Goal: Find contact information: Find contact information

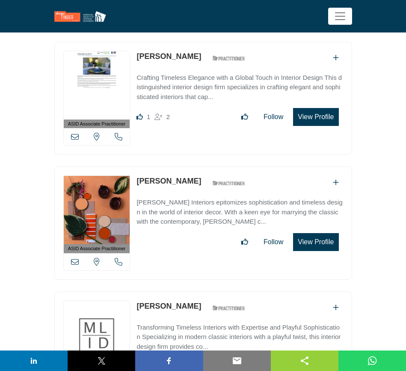
scroll to position [27072, 0]
drag, startPoint x: 0, startPoint y: 0, endPoint x: 189, endPoint y: 215, distance: 286.2
click at [189, 292] on div "ASID Associate Practitioner ASID Associate Practitioners have a degree in any m…" at bounding box center [203, 348] width 298 height 113
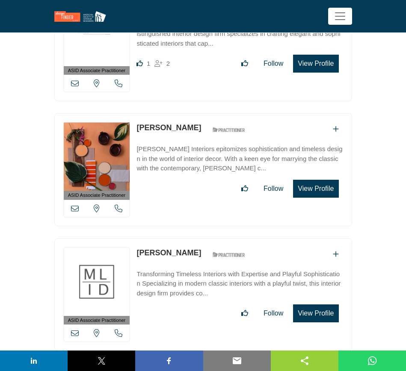
click at [74, 330] on icon at bounding box center [75, 334] width 8 height 8
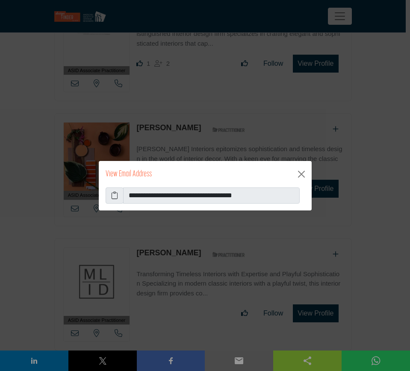
click at [114, 194] on icon at bounding box center [114, 196] width 7 height 10
click at [303, 174] on button "Close" at bounding box center [302, 175] width 14 height 14
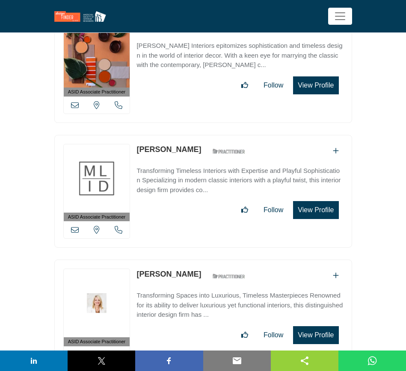
scroll to position [27232, 0]
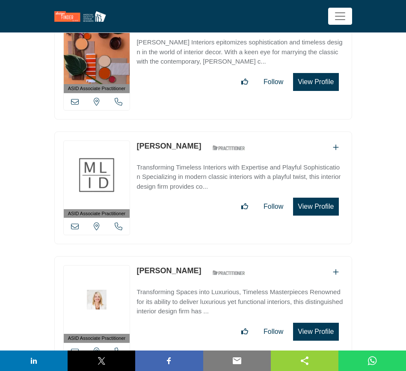
drag, startPoint x: 133, startPoint y: 177, endPoint x: 189, endPoint y: 177, distance: 56.9
click at [189, 256] on div "ASID Associate Practitioner ASID Associate Practitioners have a degree in any m…" at bounding box center [203, 312] width 298 height 113
copy div "View email address of this listing View the location of this listing Call Numbe…"
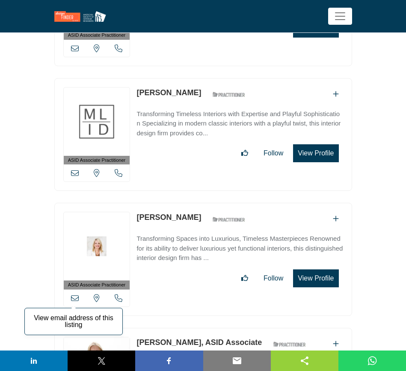
click at [74, 295] on icon at bounding box center [75, 299] width 8 height 8
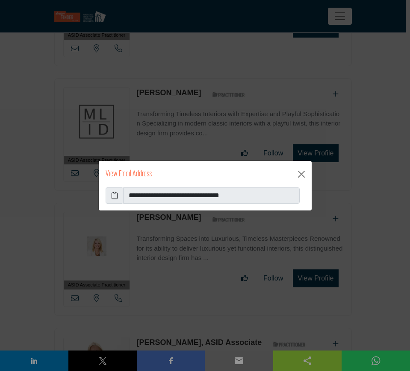
click at [110, 193] on span at bounding box center [115, 196] width 18 height 16
click at [114, 195] on icon at bounding box center [114, 196] width 7 height 10
click at [303, 177] on button "Close" at bounding box center [302, 175] width 14 height 14
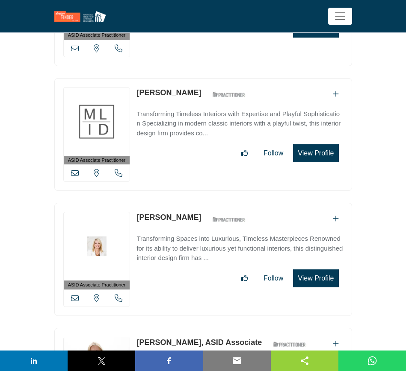
scroll to position [27392, 0]
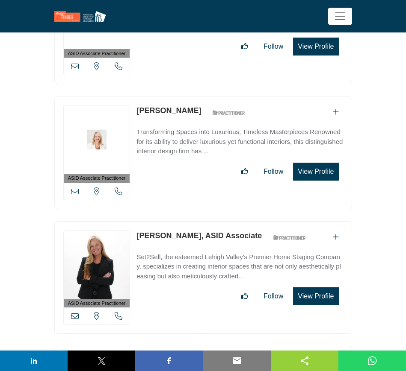
drag, startPoint x: 137, startPoint y: 141, endPoint x: 185, endPoint y: 141, distance: 47.9
click at [185, 221] on div "ASID Associate Practitioner ASID Associate Practitioners have a degree in any m…" at bounding box center [203, 277] width 298 height 113
copy link "[PERSON_NAME],"
click at [76, 312] on icon at bounding box center [75, 316] width 8 height 8
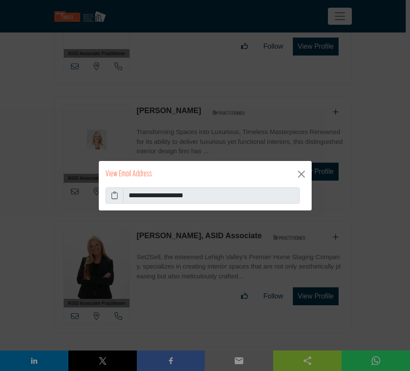
click at [115, 194] on icon at bounding box center [114, 196] width 7 height 10
drag, startPoint x: 302, startPoint y: 174, endPoint x: 305, endPoint y: 183, distance: 9.6
click at [302, 174] on button "Close" at bounding box center [302, 175] width 14 height 14
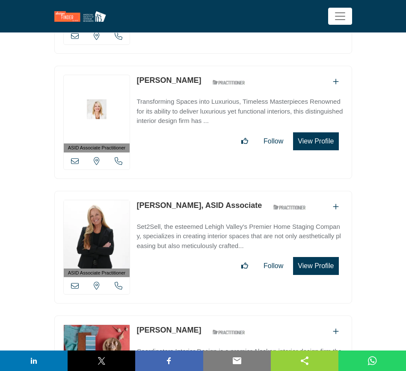
scroll to position [27446, 0]
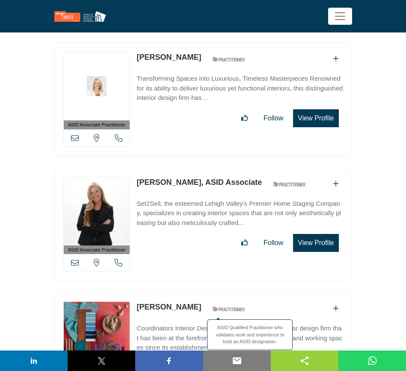
drag, startPoint x: 183, startPoint y: 211, endPoint x: 189, endPoint y: 211, distance: 6.0
click at [189, 293] on div "ASID Associate Practitioner ASID Associate Practitioners have a degree in any m…" at bounding box center [203, 349] width 298 height 113
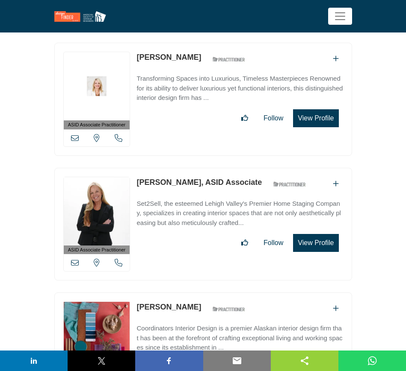
copy div "[PERSON_NAME]"
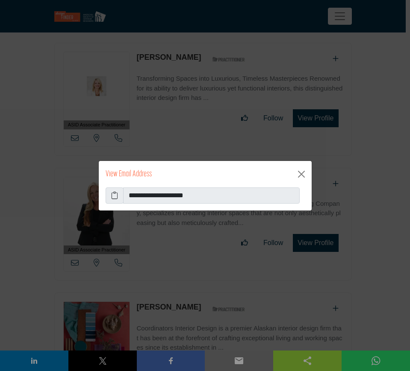
click at [116, 195] on icon at bounding box center [114, 196] width 7 height 10
click at [302, 174] on button "Close" at bounding box center [302, 175] width 14 height 14
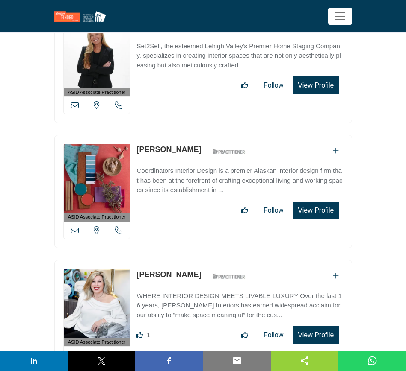
scroll to position [27606, 0]
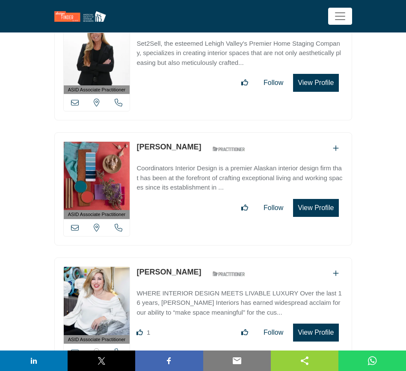
drag, startPoint x: 188, startPoint y: 177, endPoint x: 137, endPoint y: 177, distance: 50.4
click at [137, 267] on div "[PERSON_NAME] ASID Qualified Practitioner who validates work and experience to …" at bounding box center [192, 274] width 113 height 15
copy link "[PERSON_NAME]"
click at [75, 349] on icon at bounding box center [75, 353] width 8 height 8
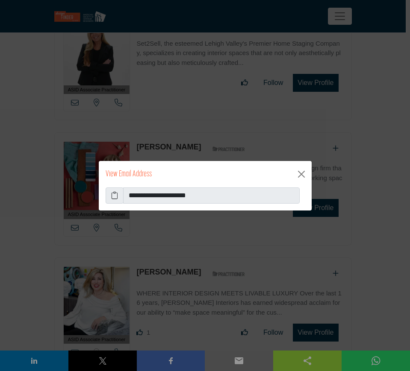
click at [112, 194] on icon at bounding box center [114, 196] width 7 height 10
click at [300, 174] on button "Close" at bounding box center [302, 175] width 14 height 14
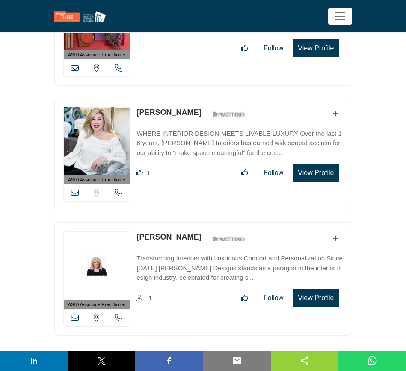
scroll to position [27766, 0]
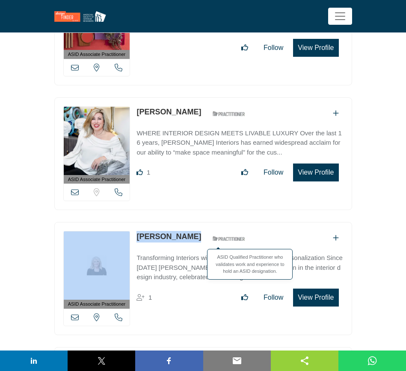
copy div "View email address of this listing View the location of this listing Call Numbe…"
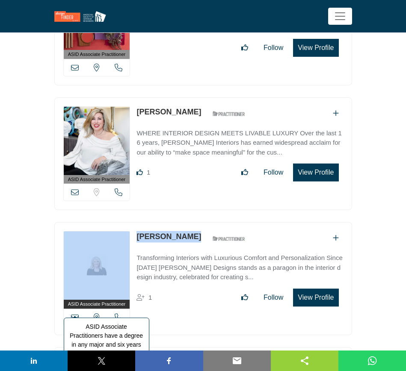
click at [74, 318] on span "ASID Associate Practitioners have a degree in any major and six years of docume…" at bounding box center [106, 345] width 85 height 54
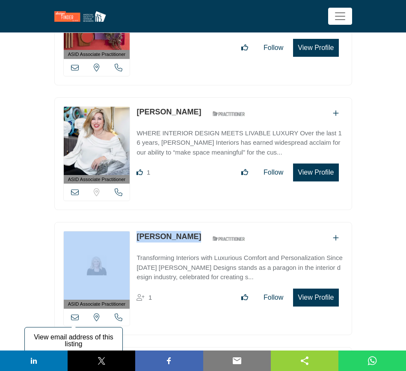
click at [74, 314] on icon at bounding box center [75, 318] width 8 height 8
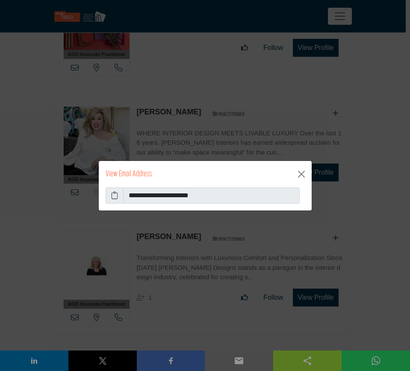
click at [110, 194] on span at bounding box center [115, 196] width 18 height 16
click at [116, 196] on icon at bounding box center [114, 196] width 7 height 10
drag, startPoint x: 299, startPoint y: 175, endPoint x: 290, endPoint y: 177, distance: 9.2
click at [299, 175] on button "Close" at bounding box center [302, 175] width 14 height 14
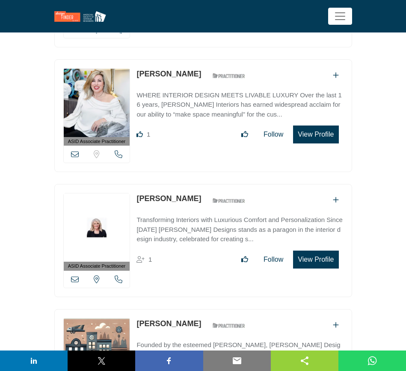
scroll to position [27820, 0]
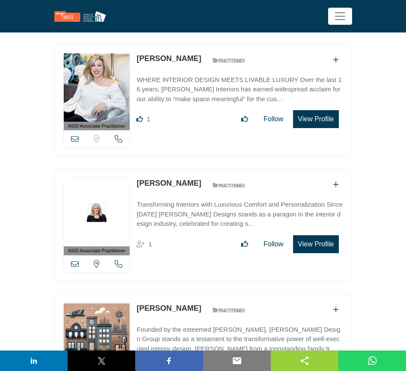
drag, startPoint x: 132, startPoint y: 212, endPoint x: 186, endPoint y: 216, distance: 54.4
click at [186, 294] on div "ASID Associate Practitioner ASID Associate Practitioners have a degree in any m…" at bounding box center [203, 350] width 298 height 113
copy div "View email address of this listing View the location of this listing Call Numbe…"
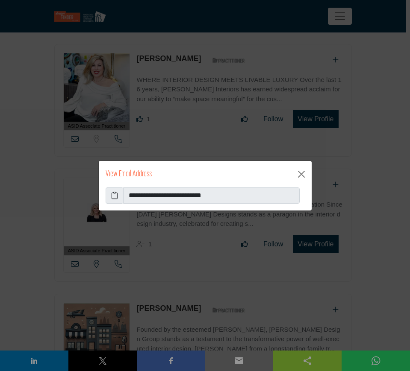
click at [115, 193] on icon at bounding box center [114, 196] width 7 height 10
click at [303, 175] on button "Close" at bounding box center [302, 175] width 14 height 14
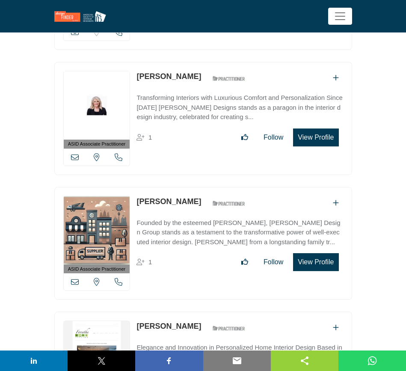
scroll to position [27980, 0]
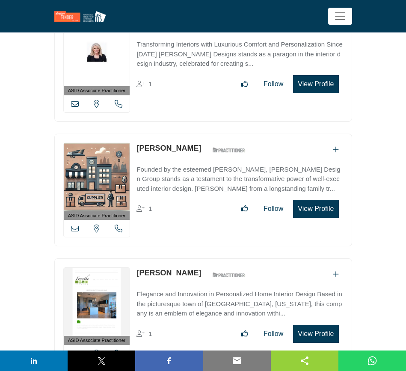
drag, startPoint x: 134, startPoint y: 176, endPoint x: 191, endPoint y: 182, distance: 57.6
click at [191, 259] on div "ASID Associate Practitioner ASID Associate Practitioners have a degree in any m…" at bounding box center [203, 315] width 298 height 113
copy link "[PERSON_NAME]"
click at [76, 350] on icon at bounding box center [75, 354] width 8 height 8
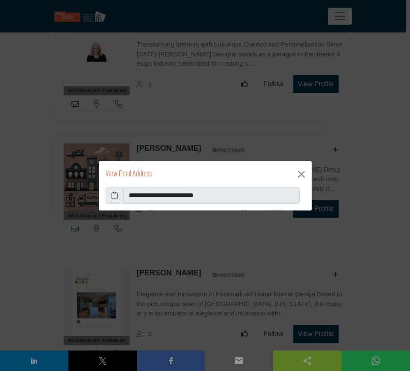
click at [114, 195] on icon at bounding box center [114, 196] width 7 height 10
click at [302, 176] on button "Close" at bounding box center [302, 175] width 14 height 14
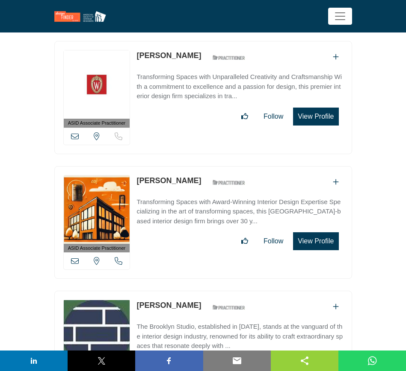
scroll to position [30831, 0]
